Goal: Transaction & Acquisition: Purchase product/service

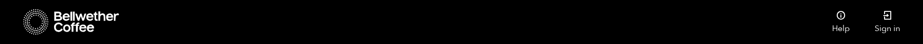
click at [0, 0] on input "[GEOGRAPHIC_DATA]" at bounding box center [0, 0] width 0 height 0
checkbox input "true"
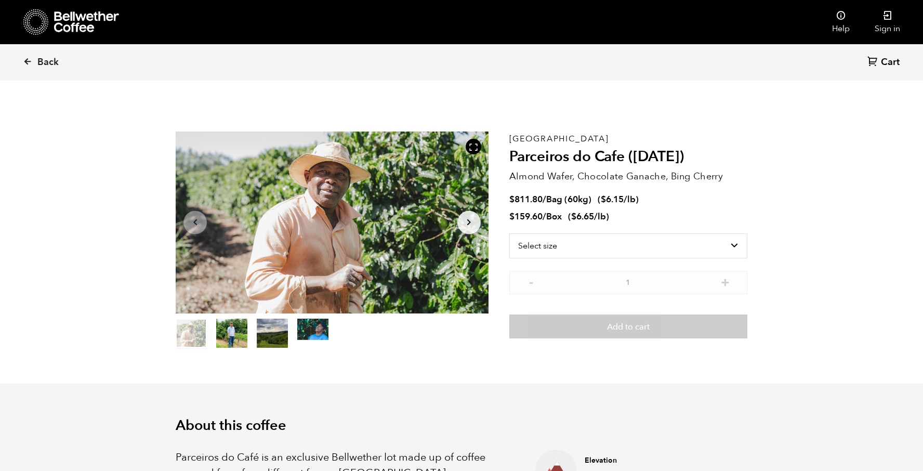
scroll to position [452, 553]
click at [26, 60] on icon at bounding box center [27, 61] width 9 height 9
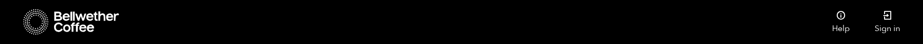
scroll to position [669, 0]
drag, startPoint x: 255, startPoint y: 261, endPoint x: 152, endPoint y: 247, distance: 103.8
